Goal: Check status: Check status

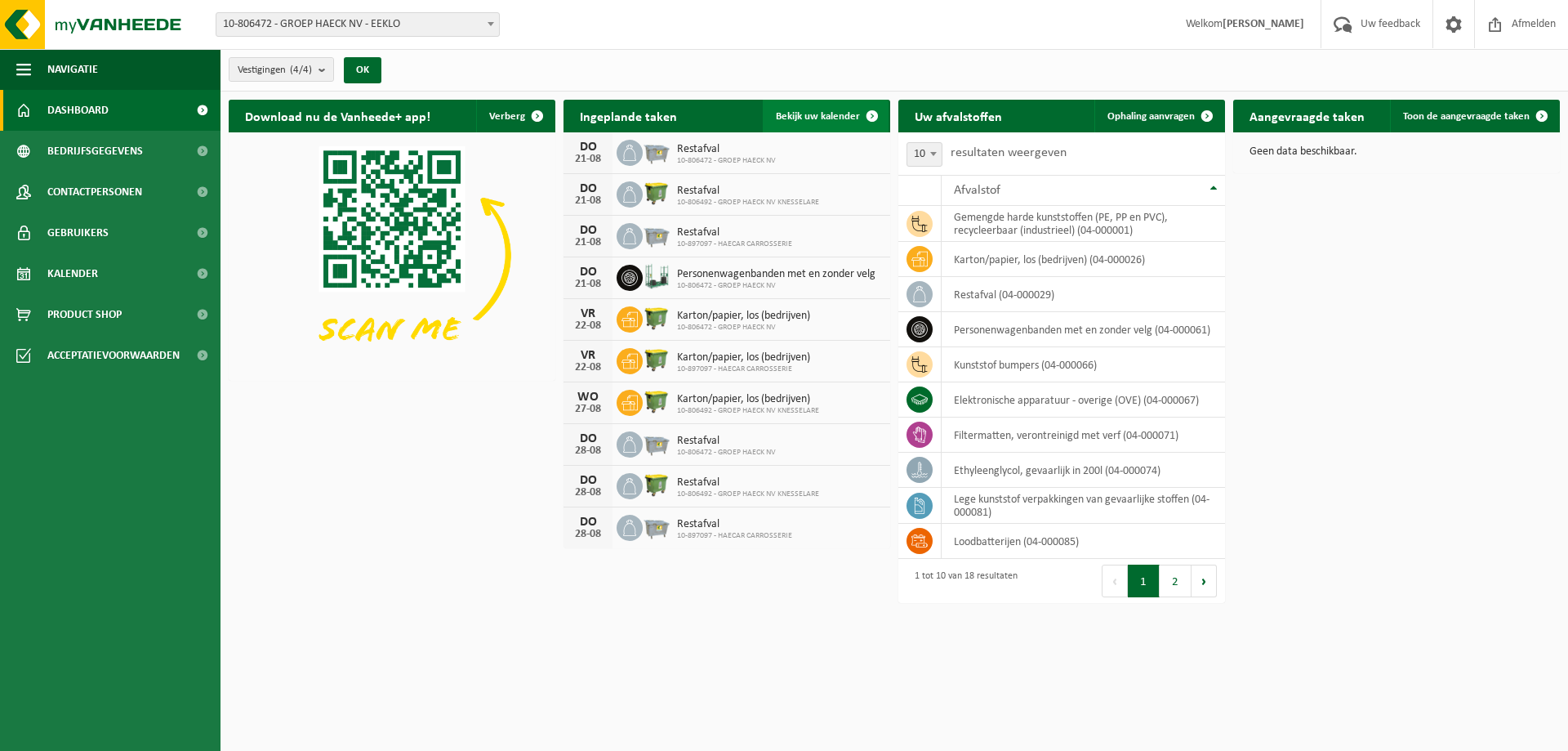
click at [818, 112] on span "Bekijk uw kalender" at bounding box center [817, 116] width 84 height 11
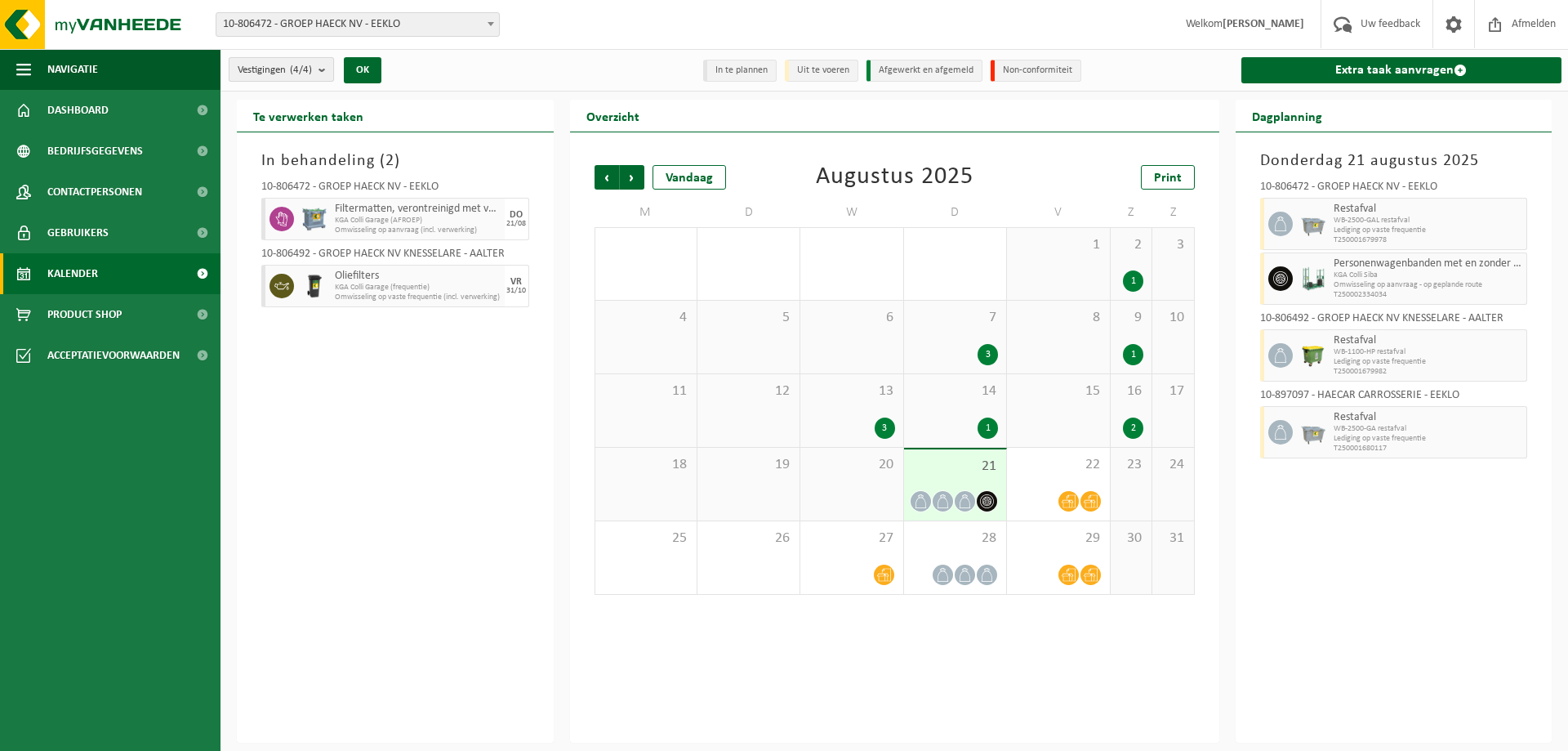
click at [330, 75] on b "submit" at bounding box center [326, 69] width 15 height 23
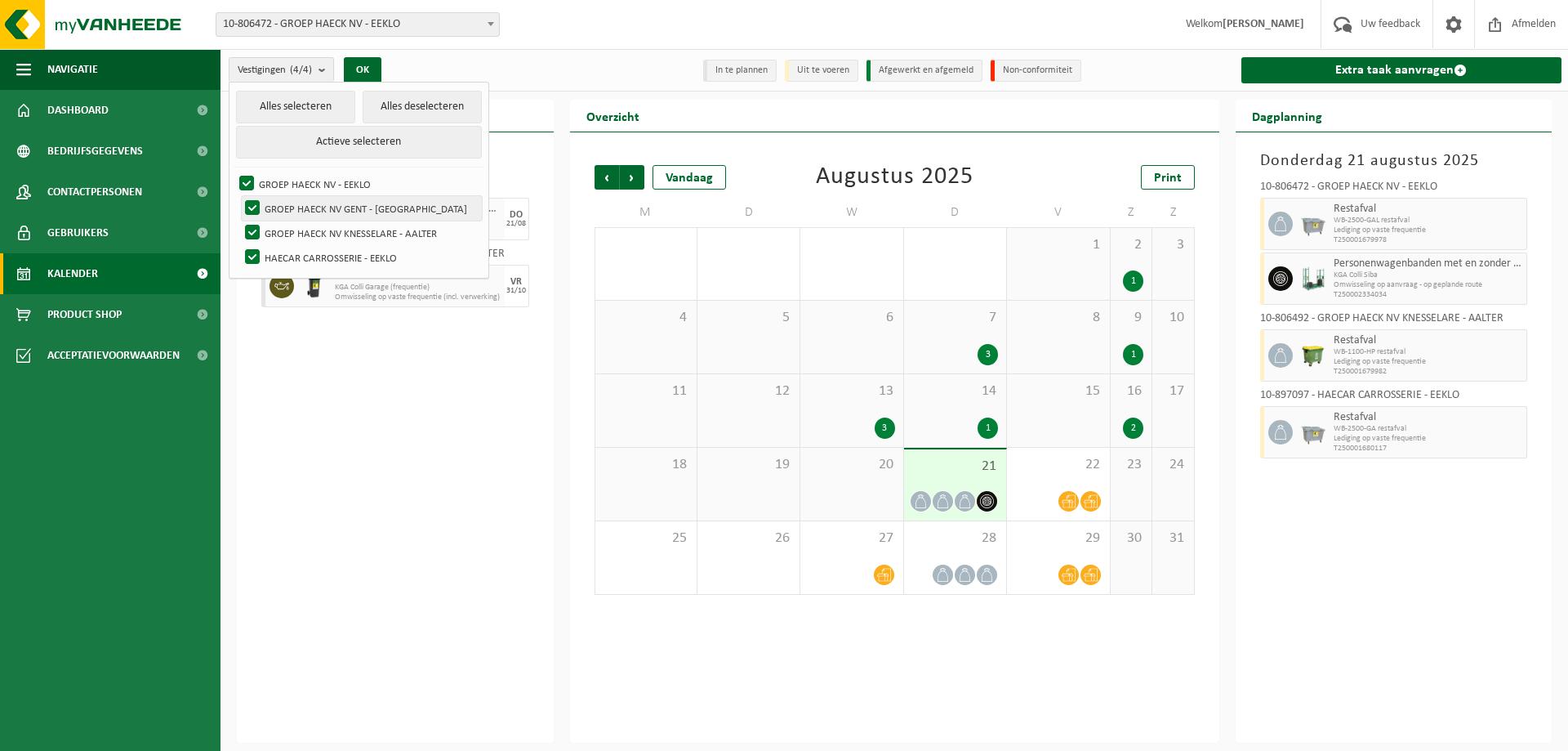
click at [254, 197] on label "GROEP HAECK NV GENT - [GEOGRAPHIC_DATA]" at bounding box center [361, 208] width 240 height 25
click at [240, 196] on input "GROEP HAECK NV GENT - [GEOGRAPHIC_DATA]" at bounding box center [239, 195] width 1 height 1
checkbox input "false"
click at [251, 225] on label "GROEP HAECK NV KNESSELARE - AALTER" at bounding box center [361, 232] width 240 height 25
click at [240, 220] on input "GROEP HAECK NV KNESSELARE - AALTER" at bounding box center [239, 220] width 1 height 1
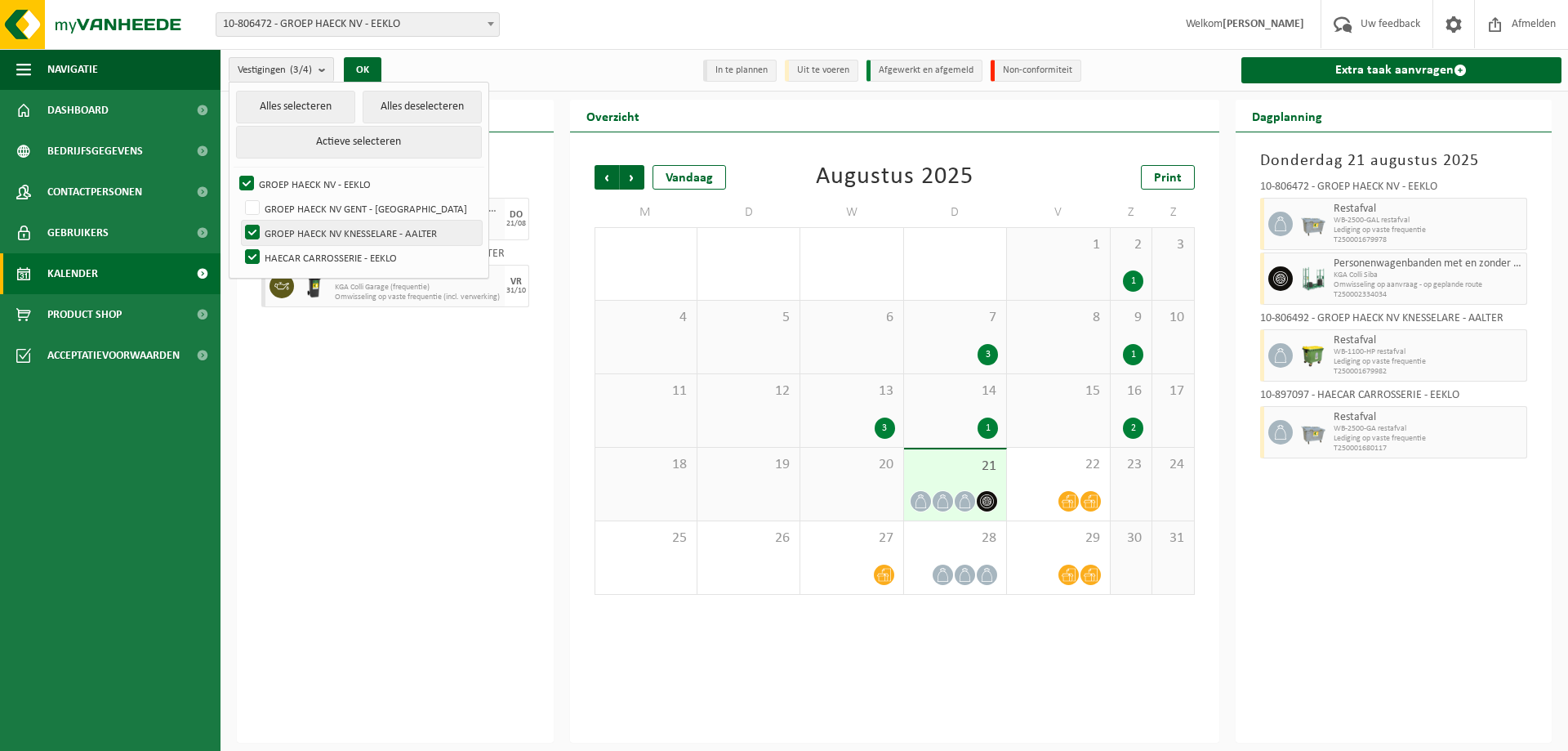
checkbox input "false"
drag, startPoint x: 249, startPoint y: 252, endPoint x: 272, endPoint y: 242, distance: 25.1
click at [250, 252] on label "HAECAR CARROSSERIE - EEKLO" at bounding box center [361, 257] width 240 height 25
click at [240, 245] on input "HAECAR CARROSSERIE - EEKLO" at bounding box center [239, 244] width 1 height 1
checkbox input "false"
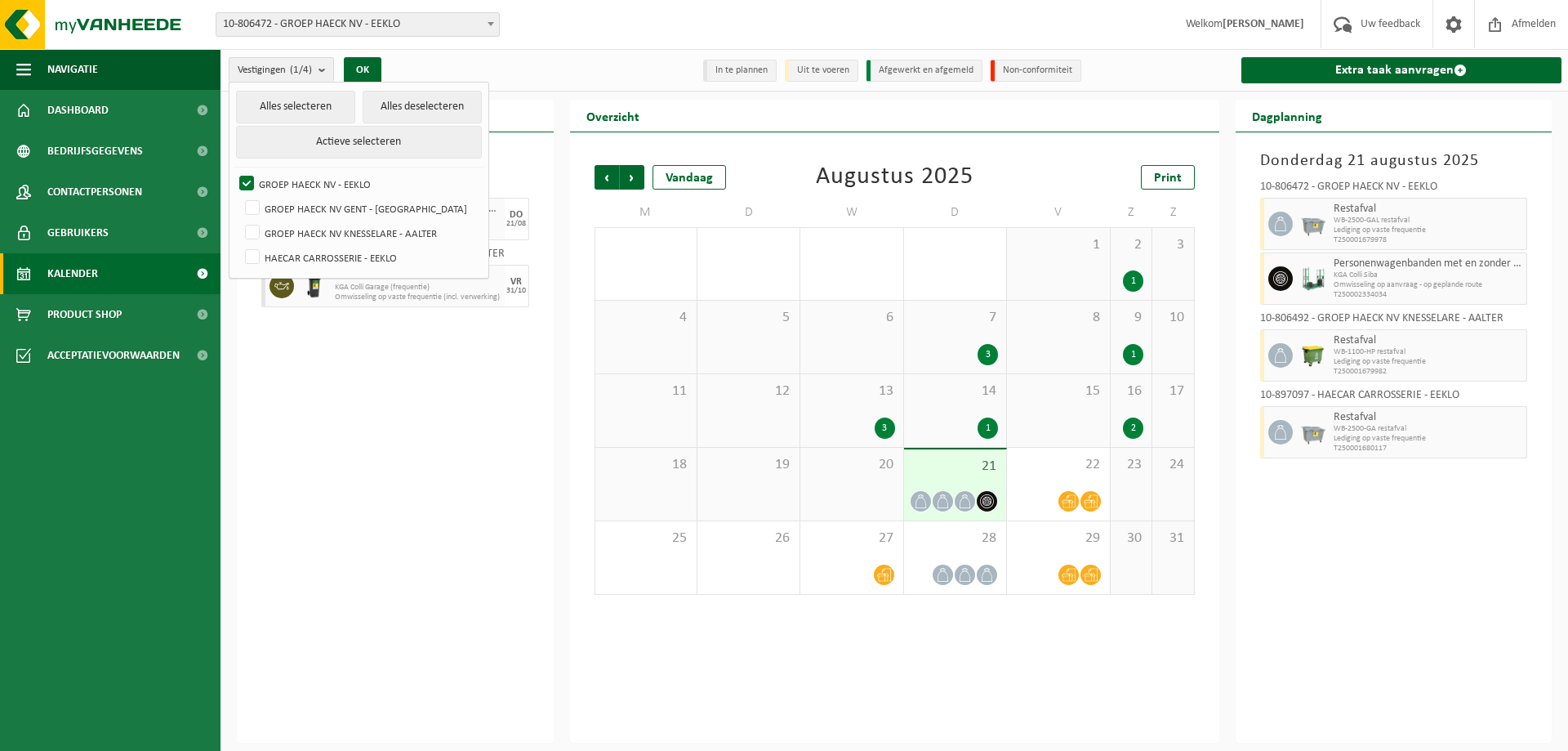
click at [411, 374] on div "In behandeling ( 2 ) 10-806472 - GROEP HAECK NV - EEKLO Filtermatten, verontrei…" at bounding box center [395, 437] width 317 height 610
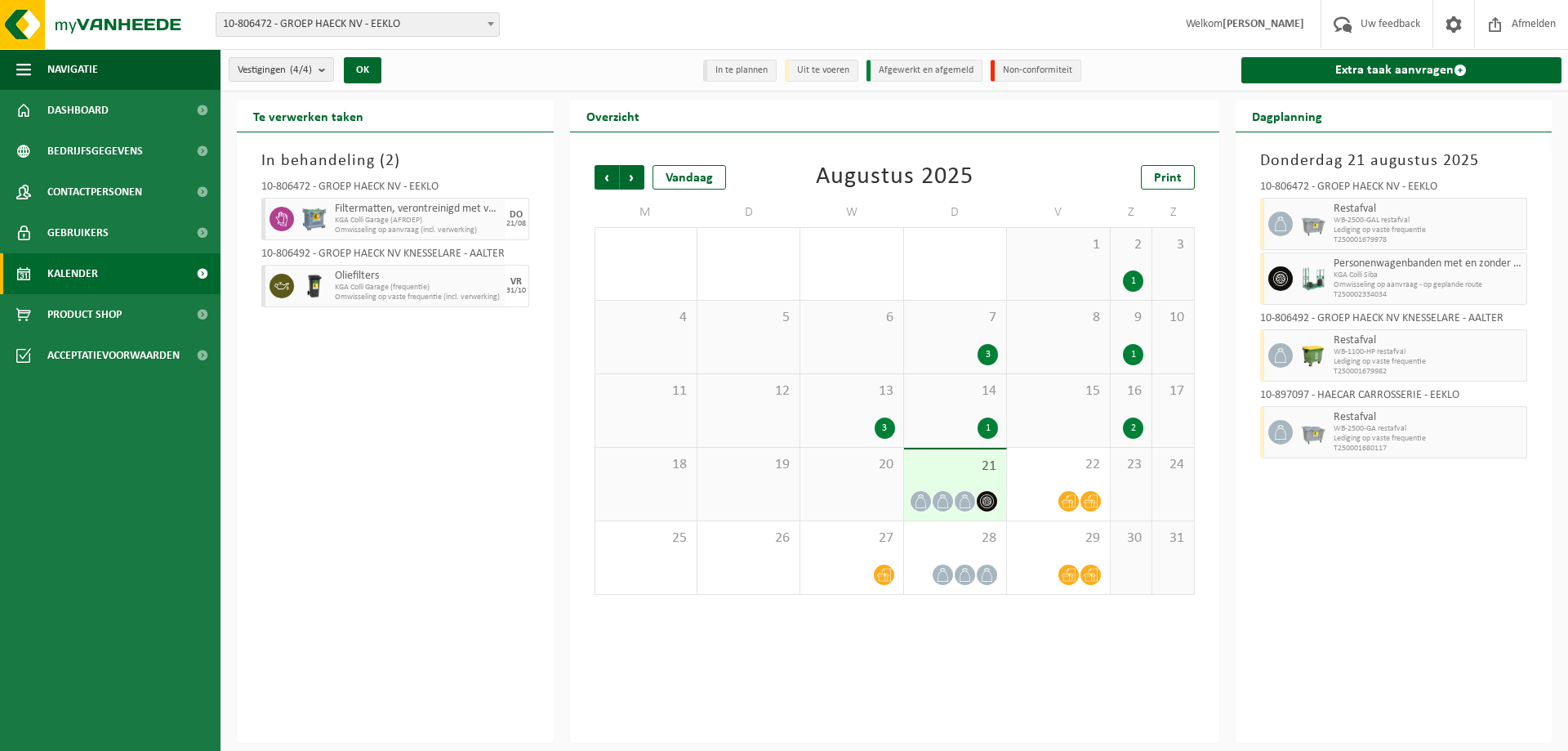
click at [920, 505] on icon at bounding box center [921, 501] width 14 height 14
click at [941, 503] on icon at bounding box center [943, 501] width 14 height 14
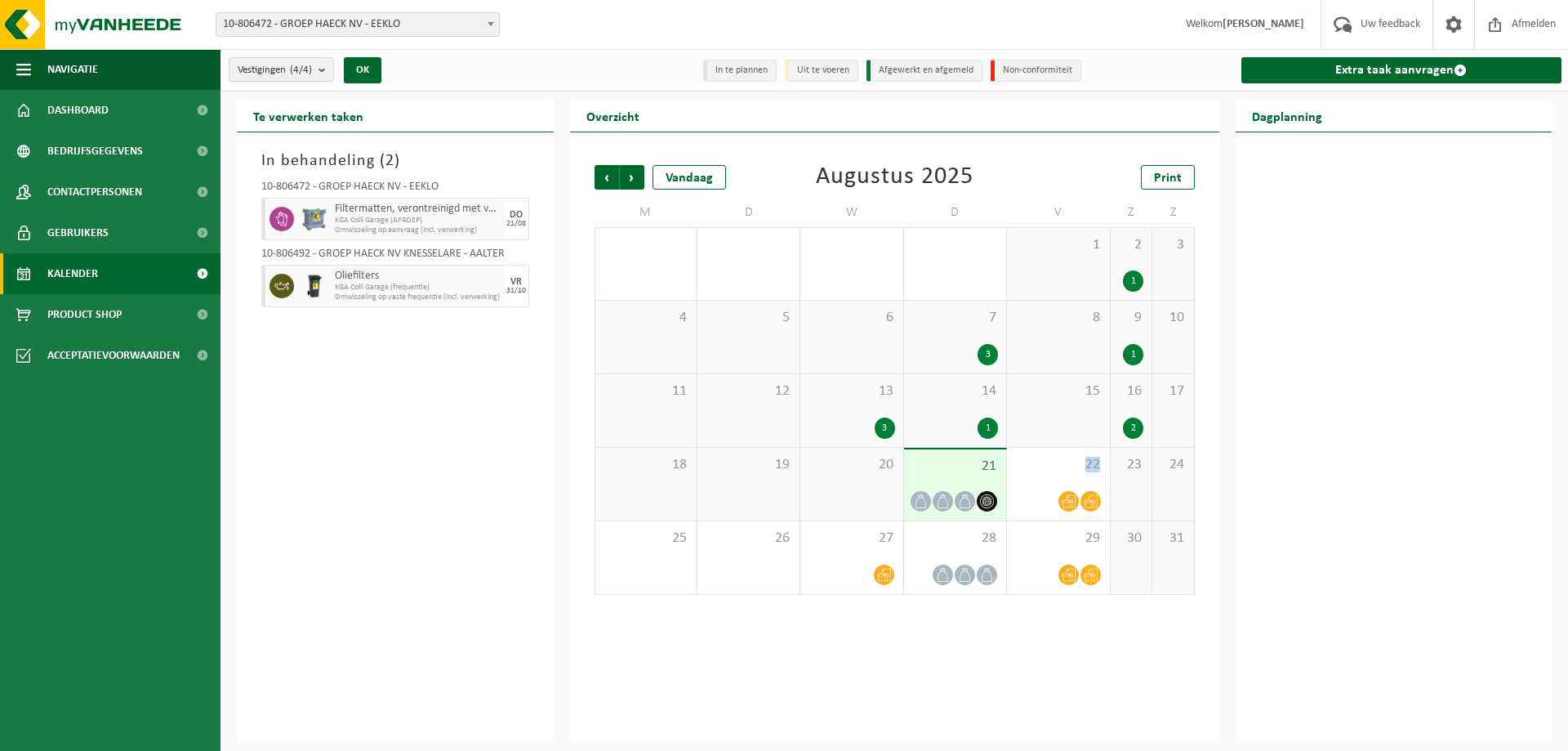
click at [941, 503] on icon at bounding box center [943, 501] width 14 height 14
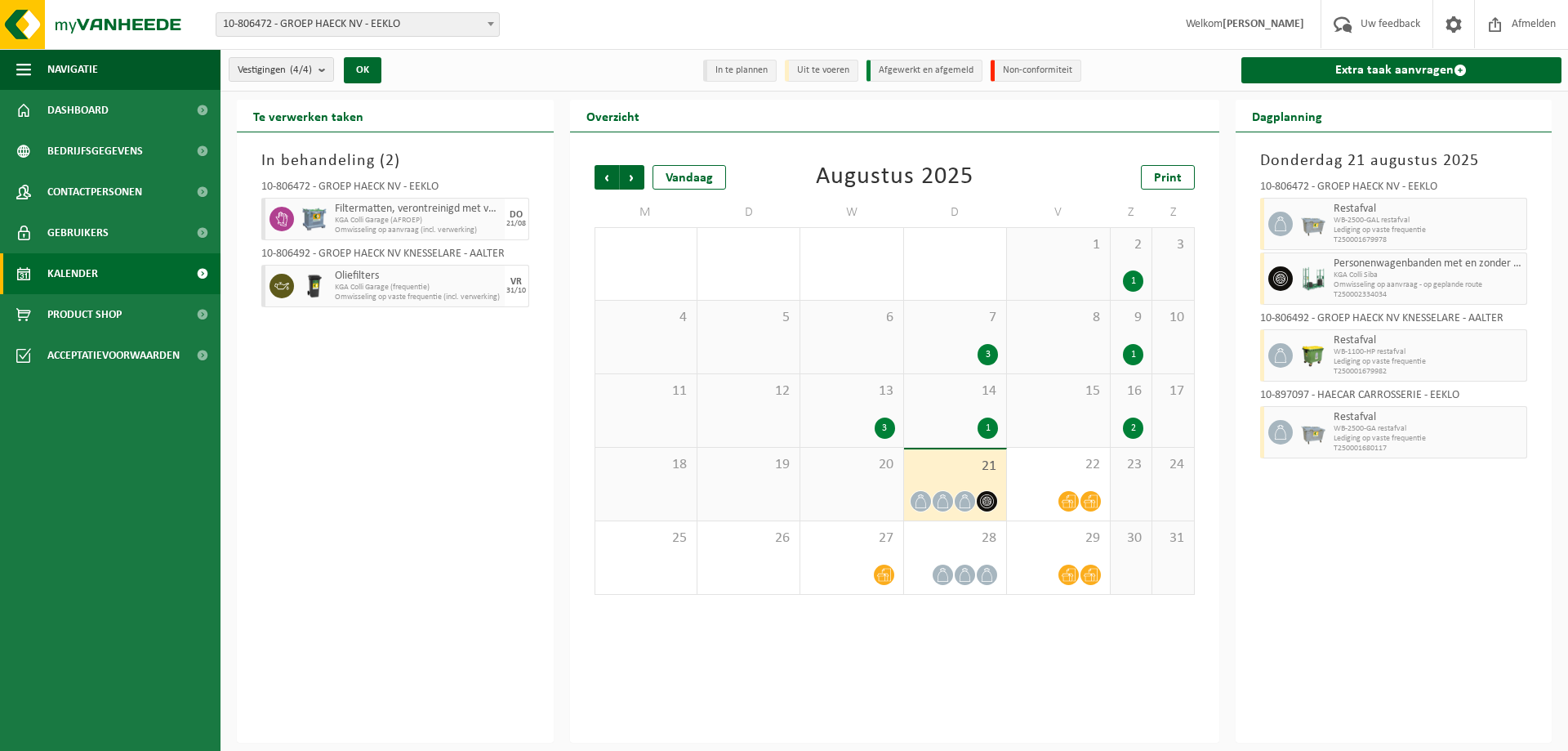
click at [964, 500] on icon at bounding box center [965, 501] width 14 height 14
